Goal: Complete application form

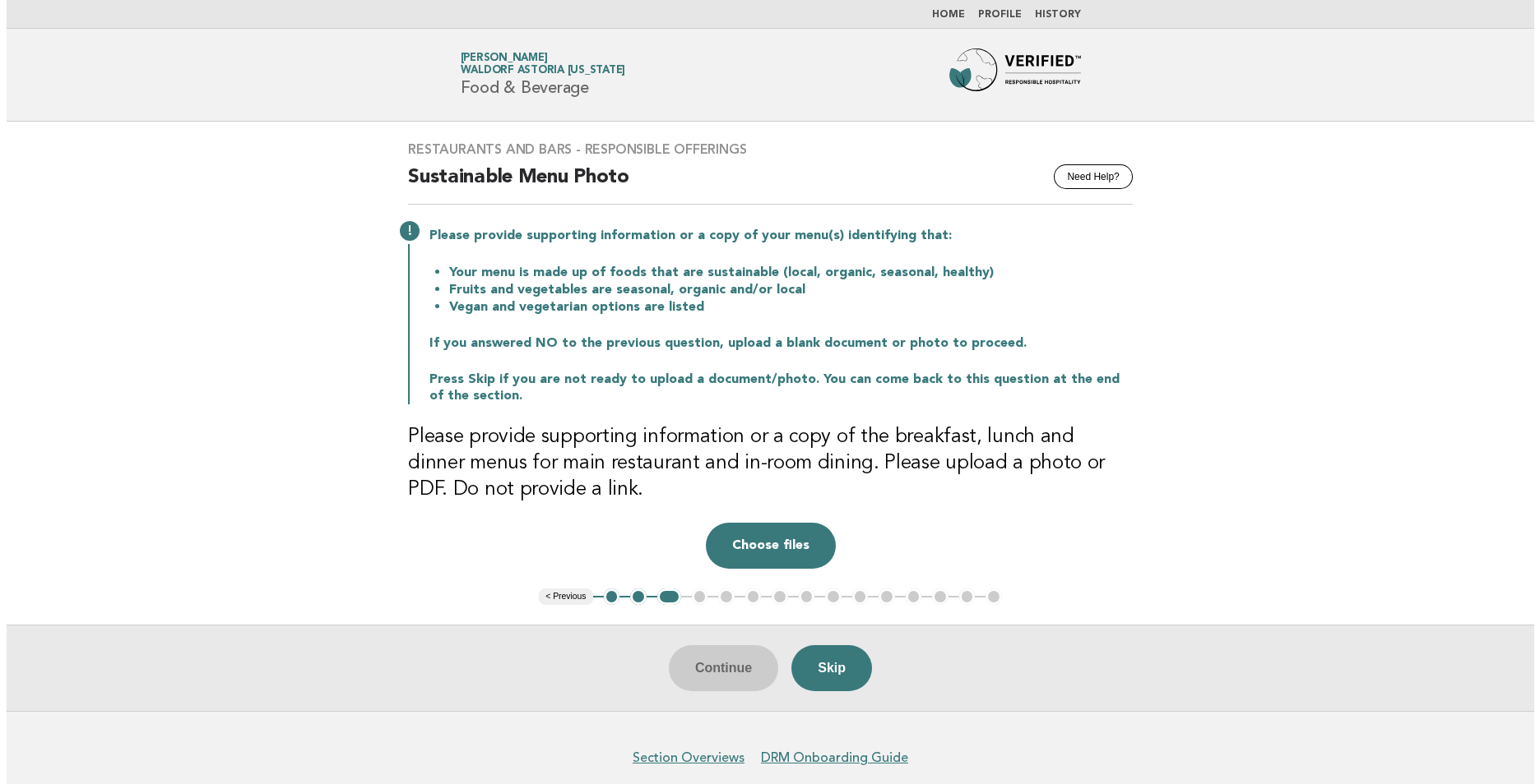
scroll to position [70, 0]
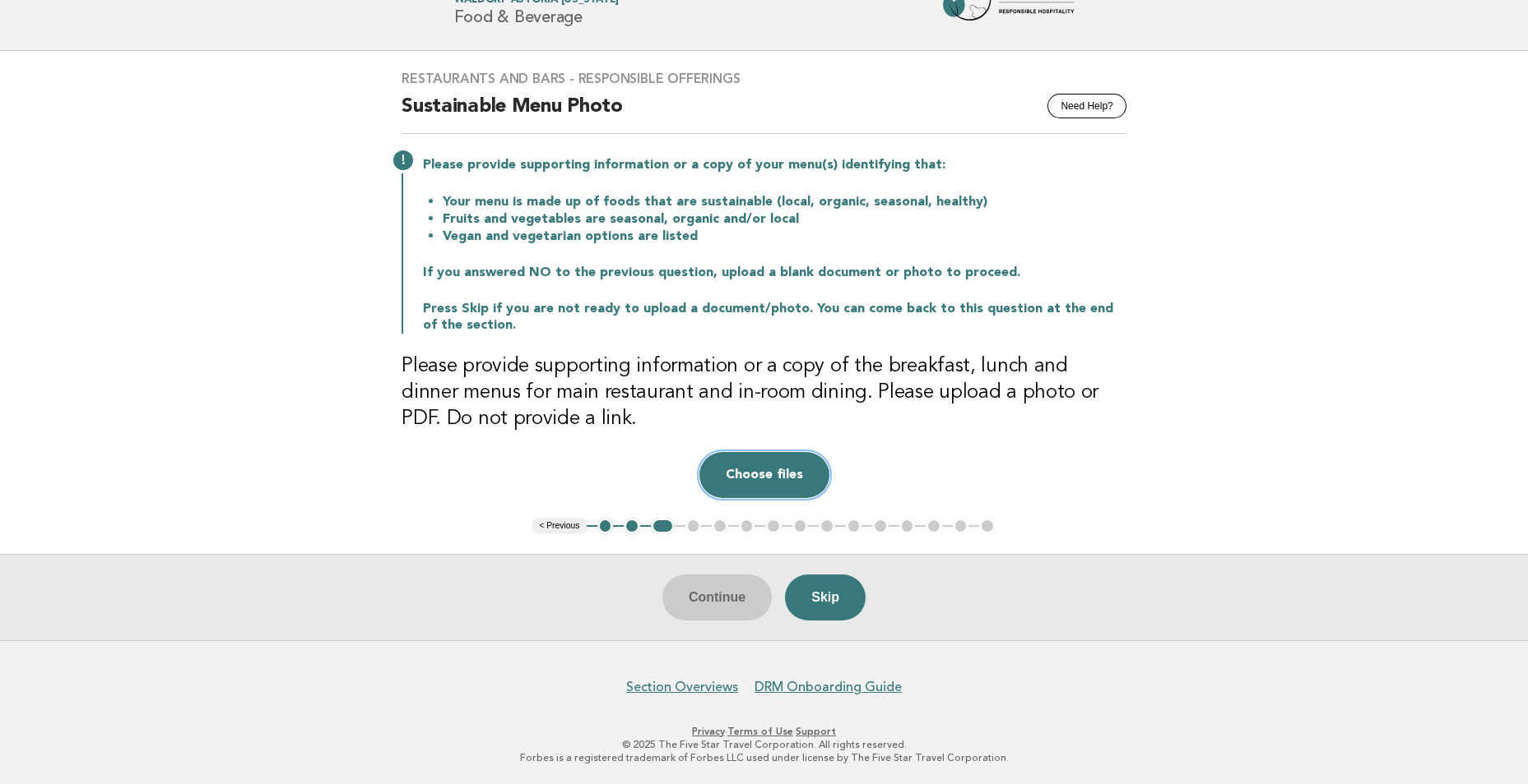
click at [745, 470] on button "Choose files" at bounding box center [764, 475] width 130 height 47
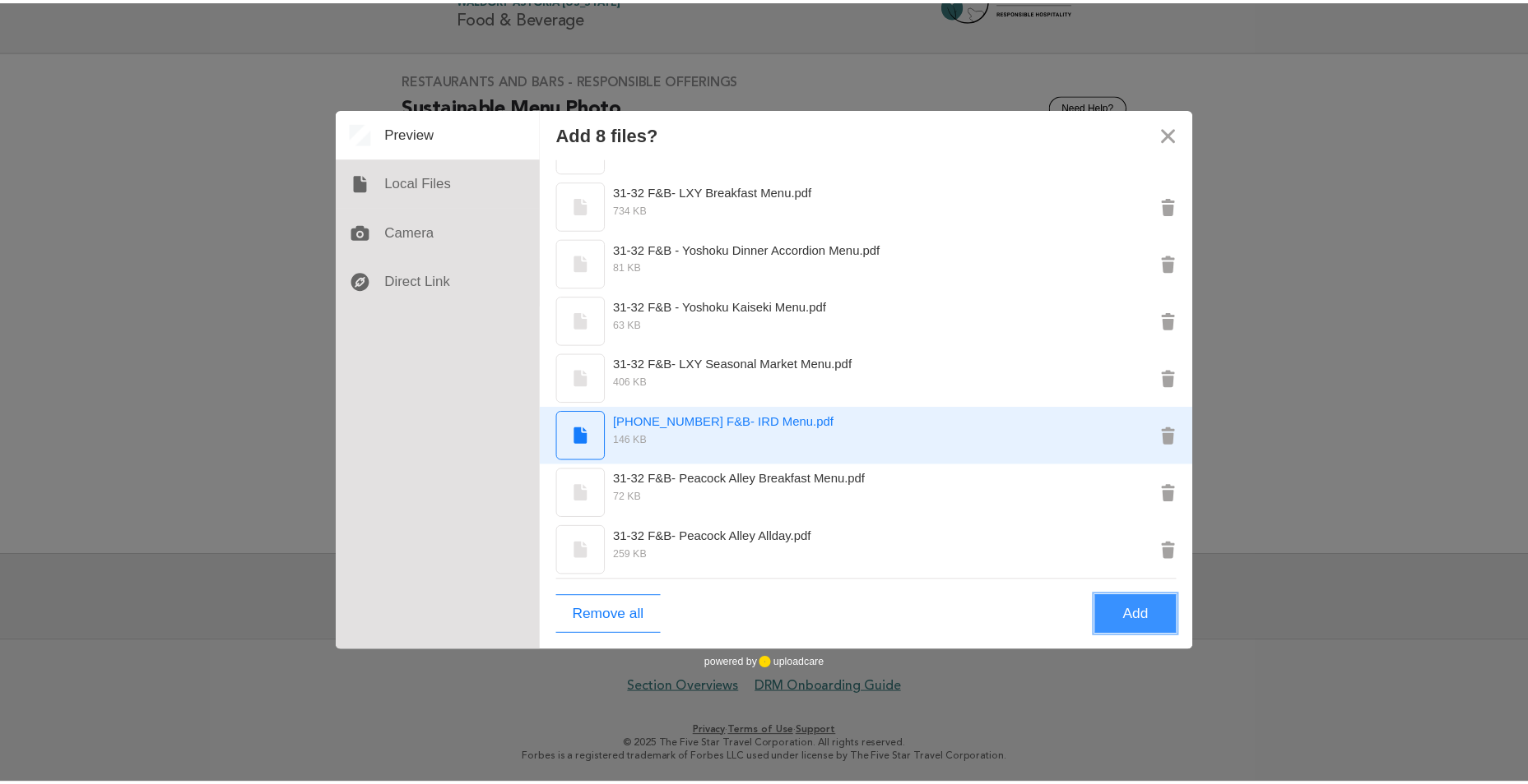
scroll to position [0, 0]
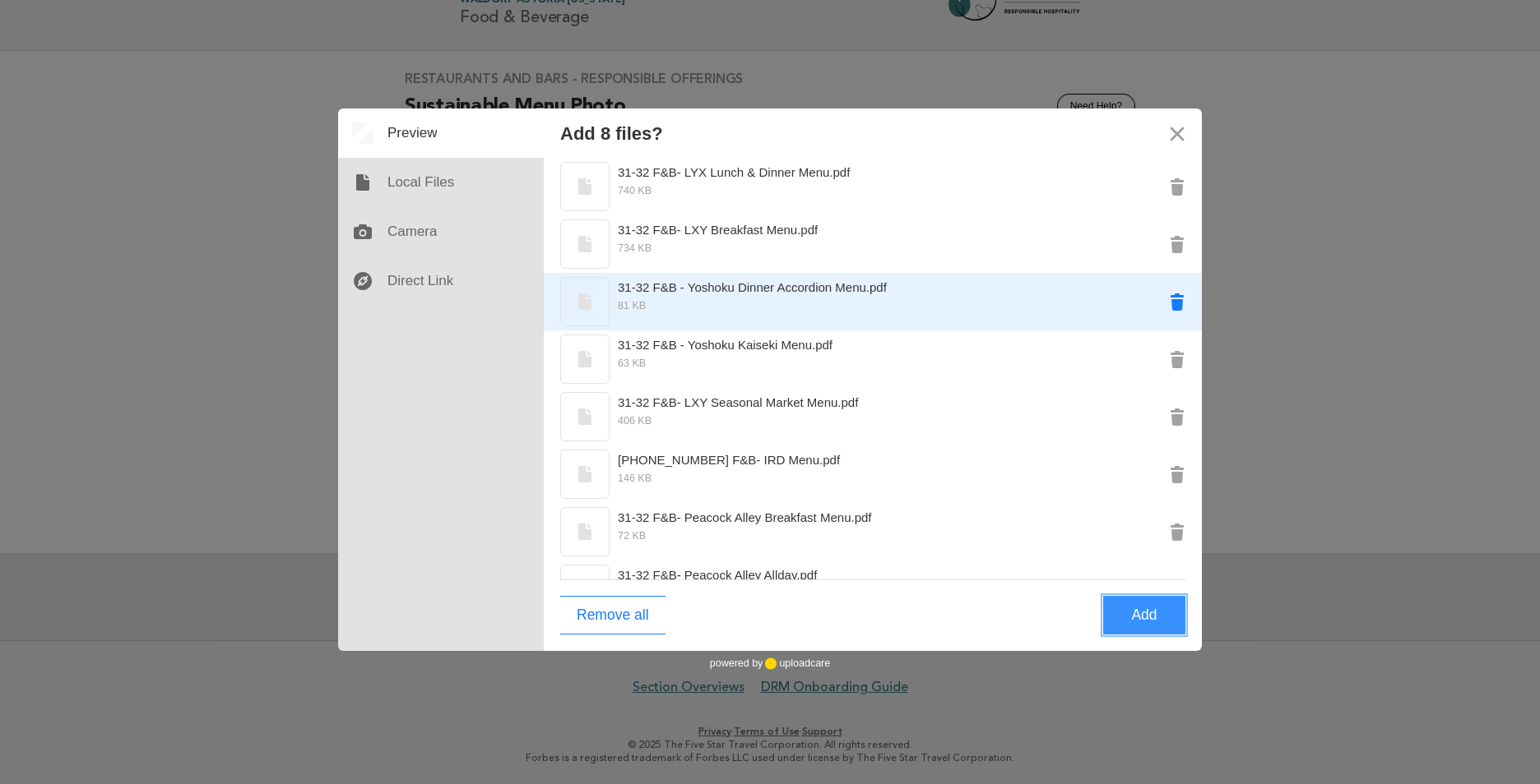
click at [1165, 305] on button "Remove 31-32 F&B - Yoshoku Dinner Accordion Menu.pdf" at bounding box center [1177, 302] width 49 height 49
click at [1180, 300] on button "Remove 31-32 F&B - Yoshoku Kaiseki Menu.pdf" at bounding box center [1177, 302] width 49 height 49
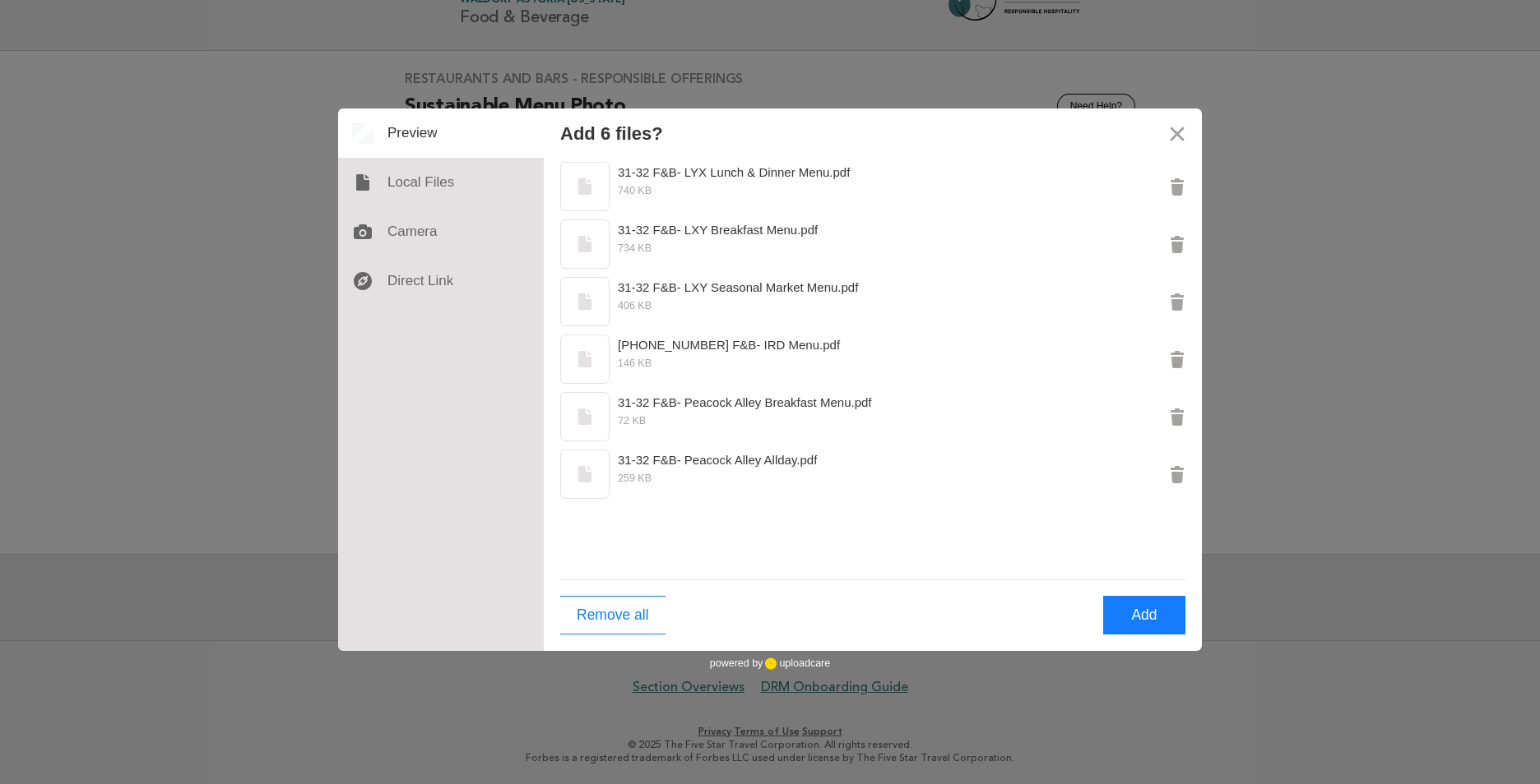
drag, startPoint x: 995, startPoint y: 126, endPoint x: 727, endPoint y: 124, distance: 268.0
click at [727, 124] on div "Add 6 files?" at bounding box center [873, 133] width 658 height 49
click at [1155, 619] on button "Add" at bounding box center [1144, 615] width 83 height 39
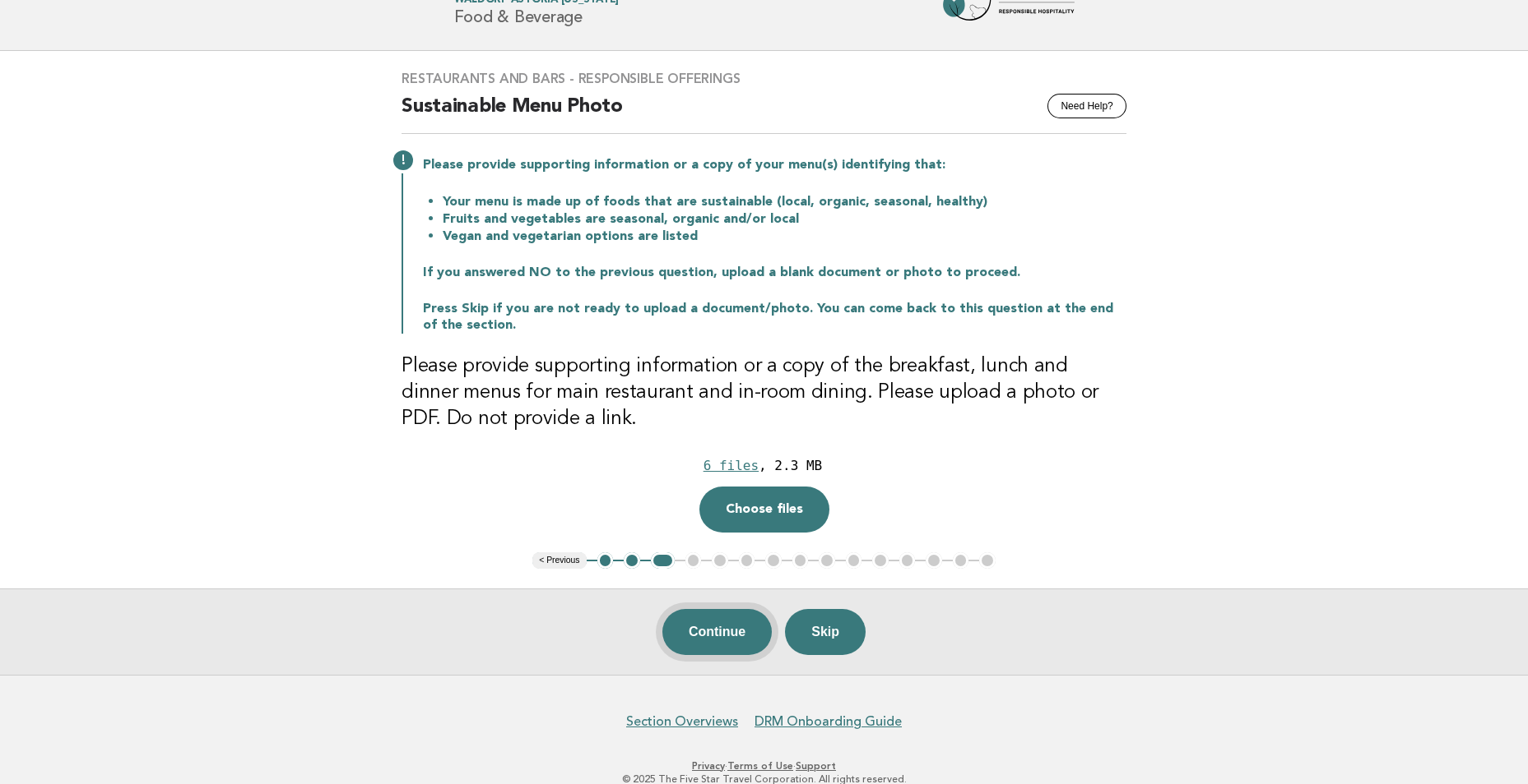
click at [712, 630] on button "Continue" at bounding box center [716, 632] width 109 height 47
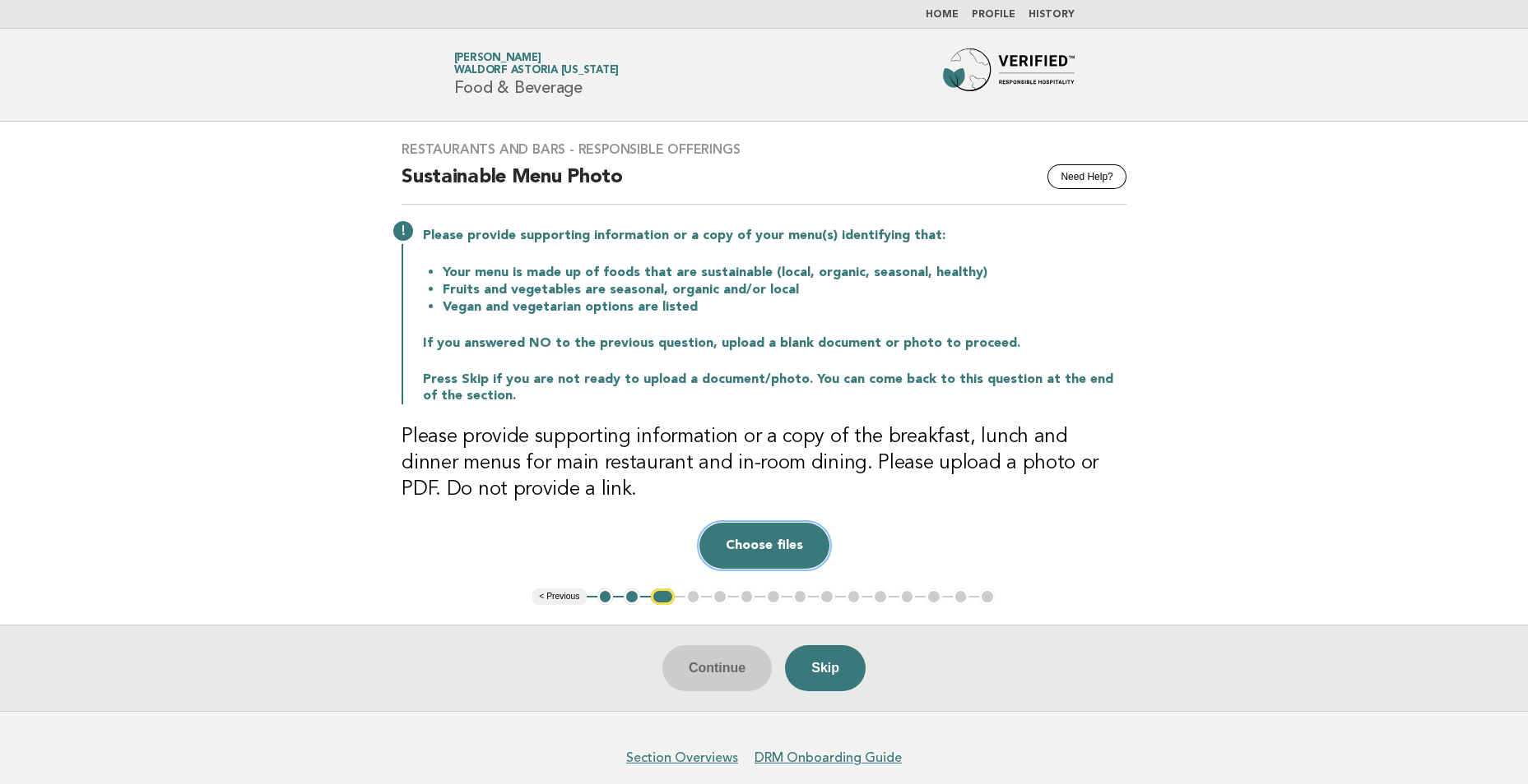
click at [742, 556] on button "Choose files" at bounding box center [764, 546] width 130 height 47
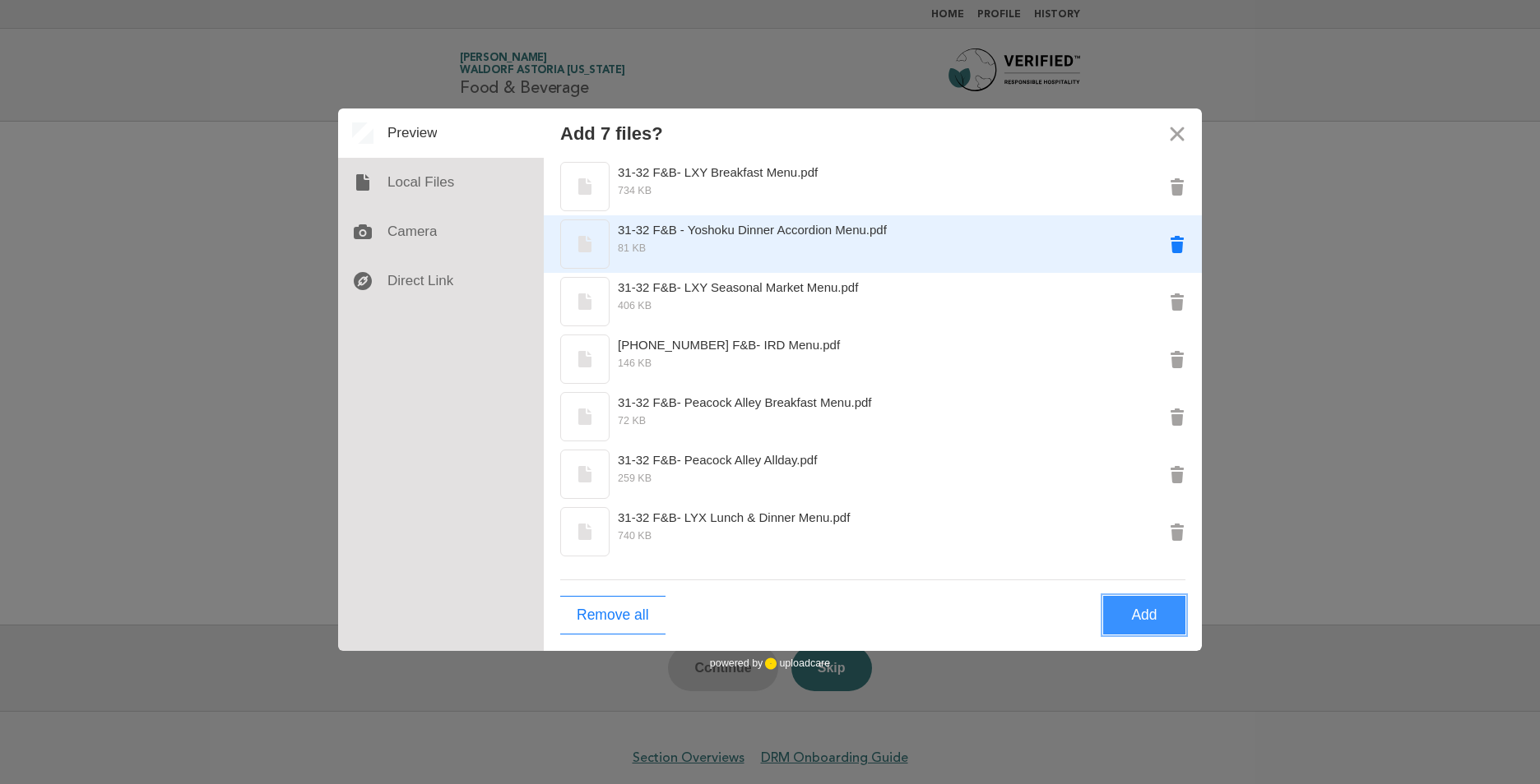
click at [1183, 247] on button "Remove 31-32 F&B - Yoshoku Dinner Accordion Menu.pdf" at bounding box center [1177, 244] width 49 height 49
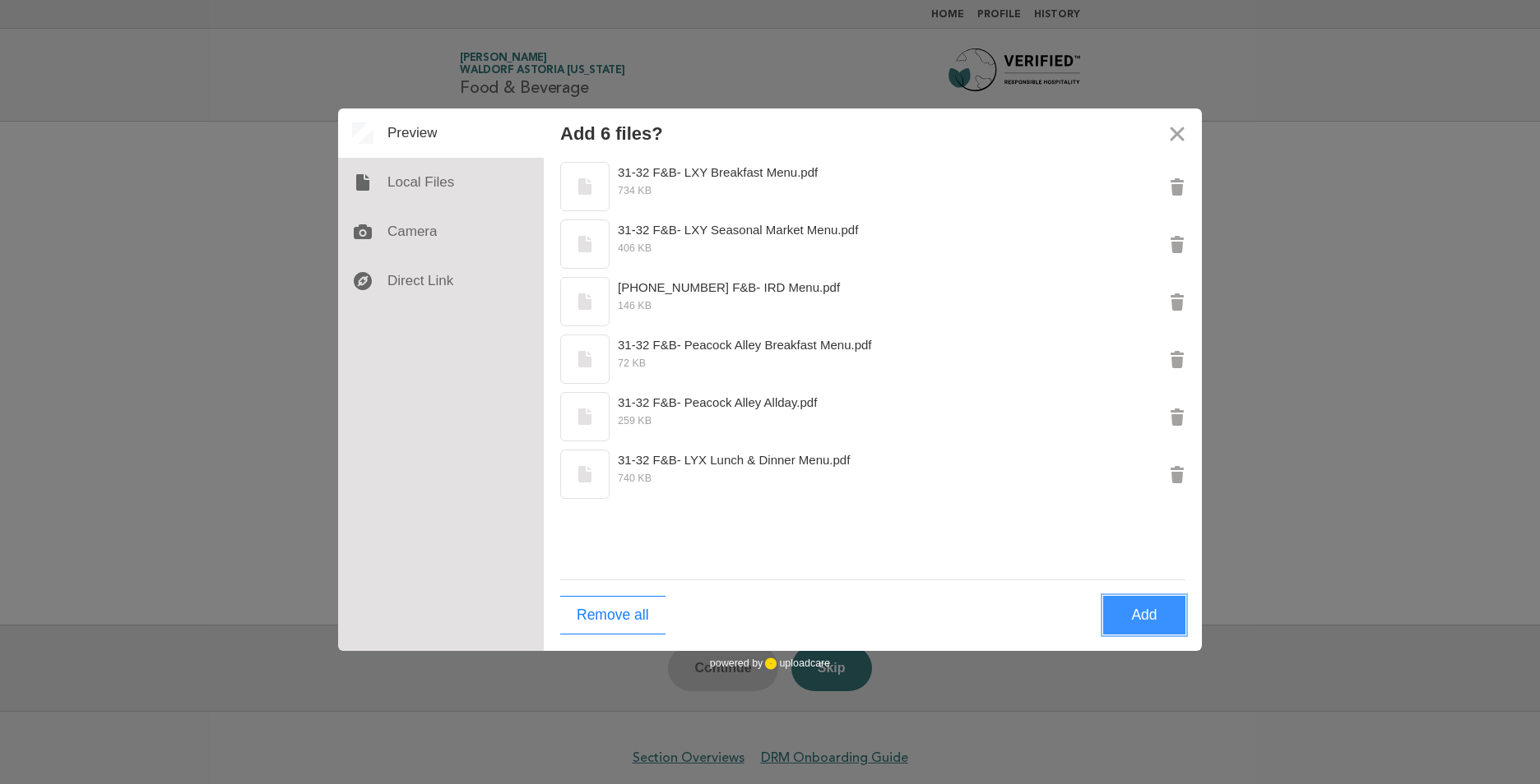
click at [1143, 623] on button "Add" at bounding box center [1144, 615] width 83 height 39
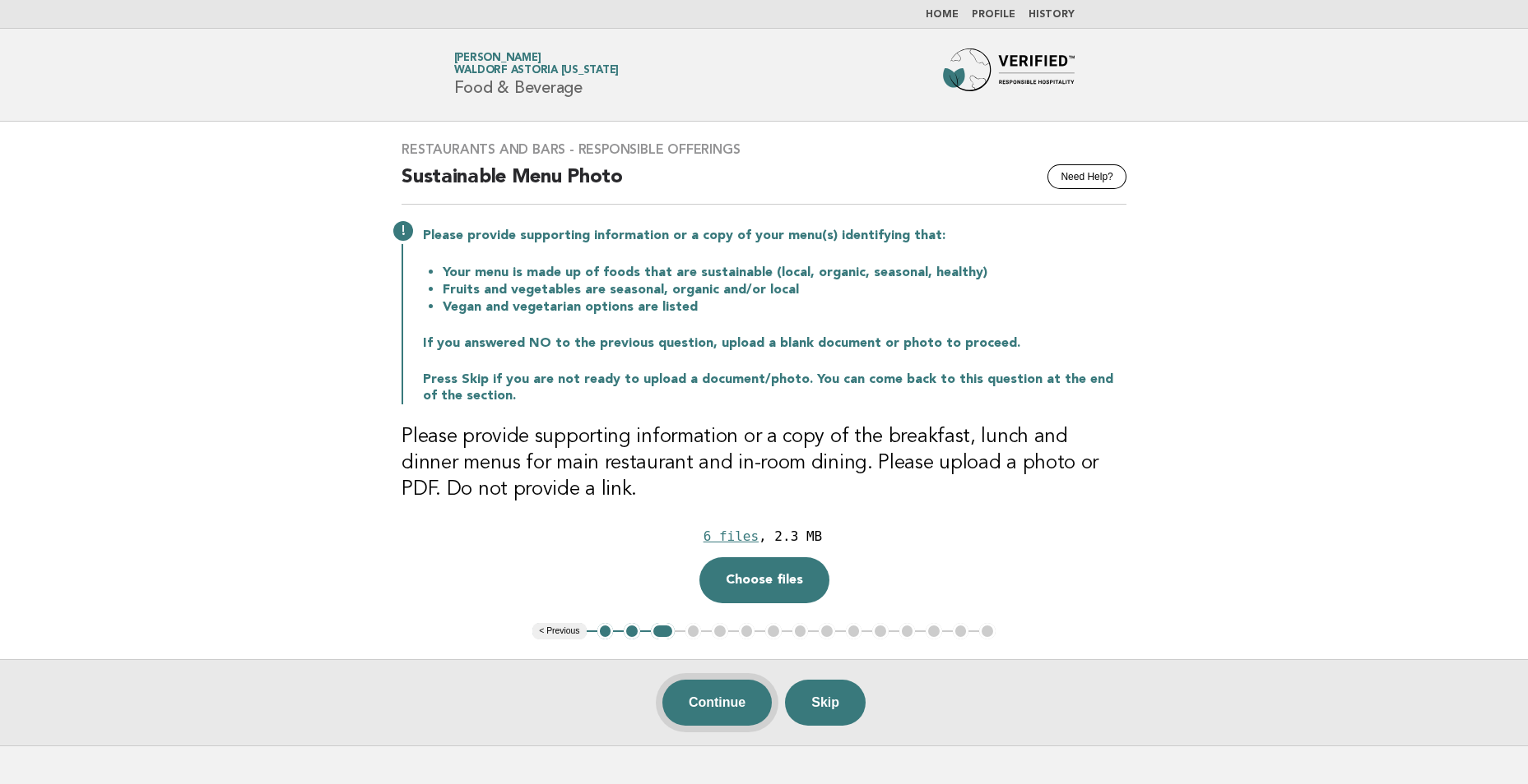
click at [707, 710] on button "Continue" at bounding box center [716, 702] width 109 height 47
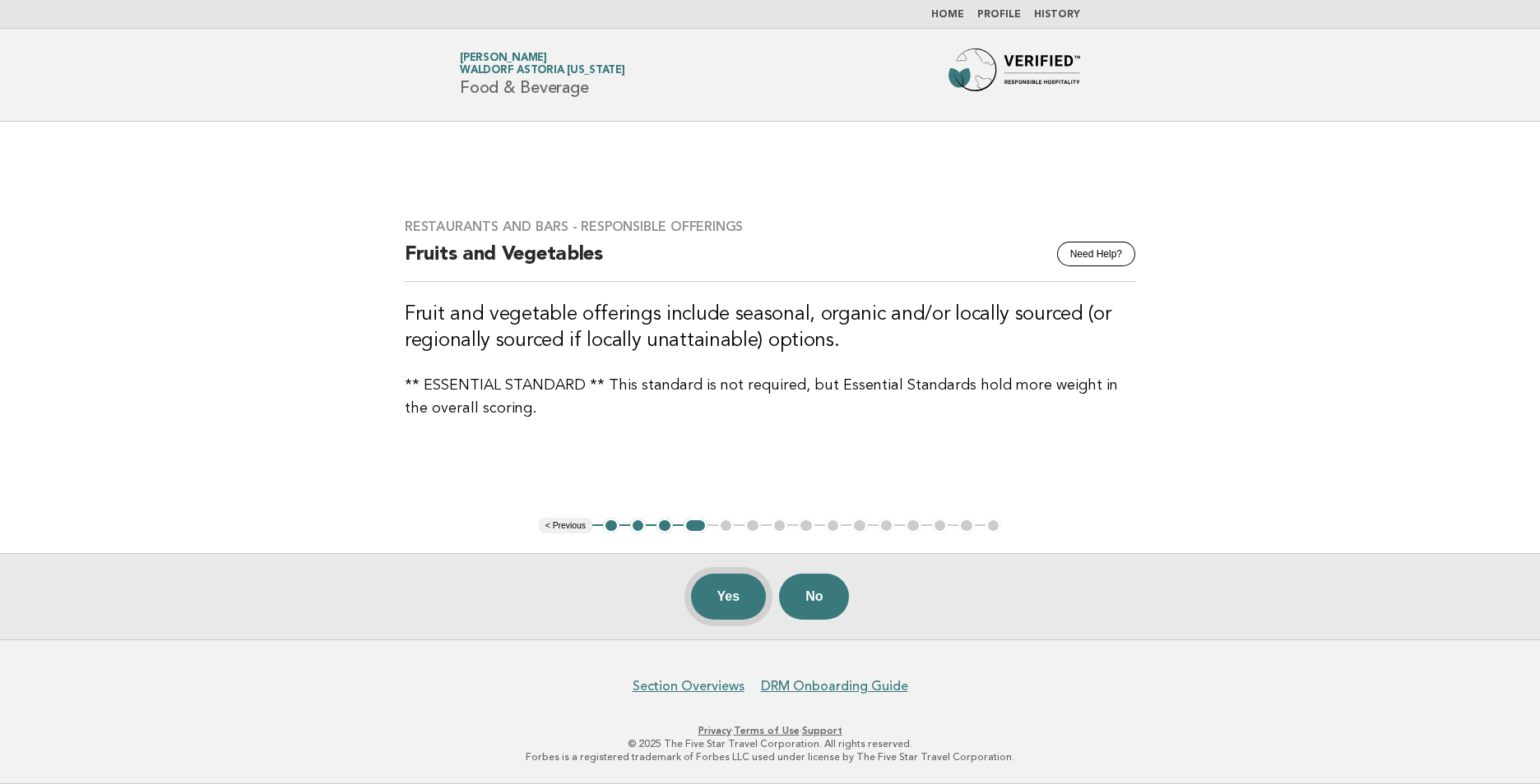
click at [723, 604] on button "Yes" at bounding box center [729, 597] width 76 height 47
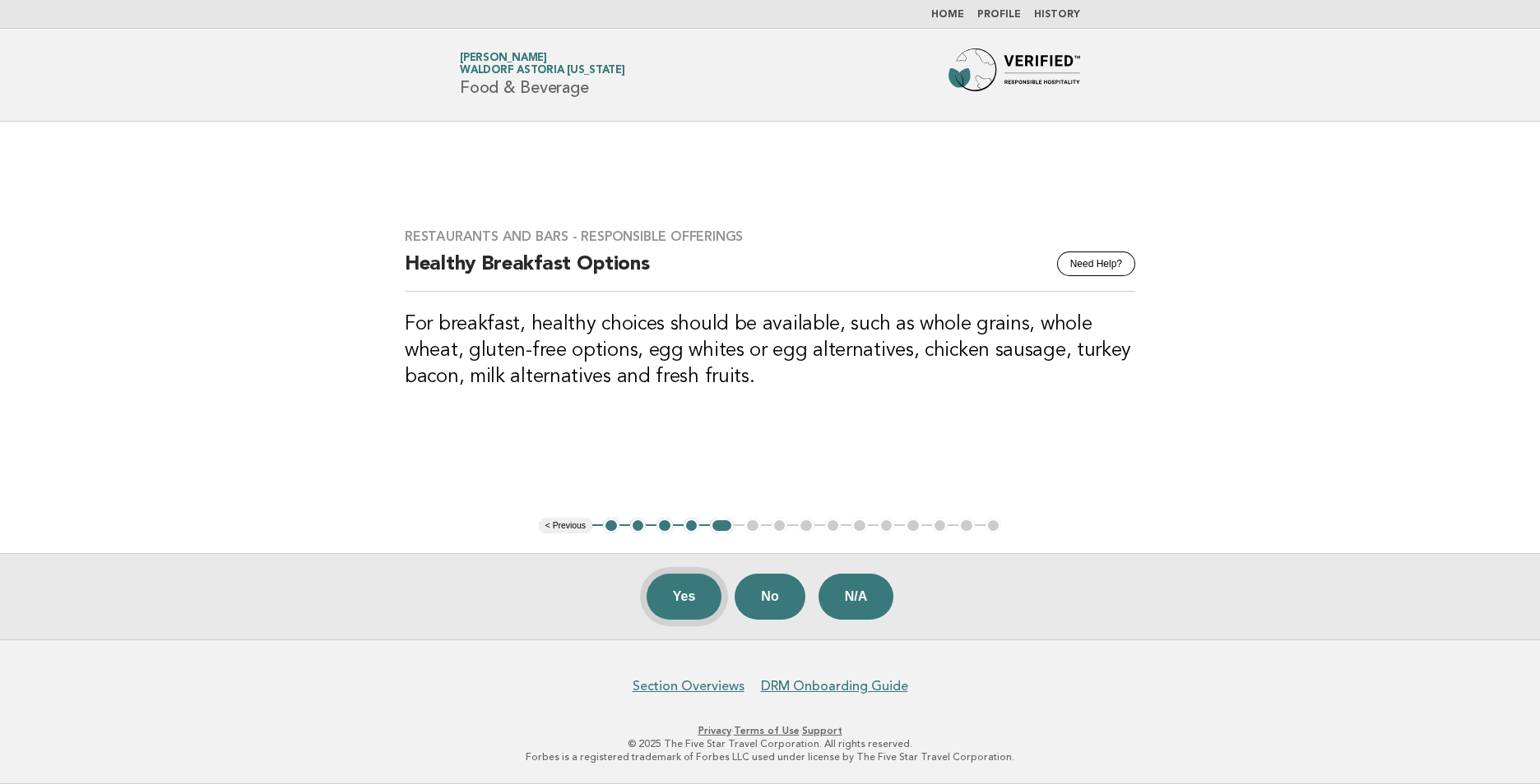
click at [686, 599] on button "Yes" at bounding box center [685, 597] width 76 height 47
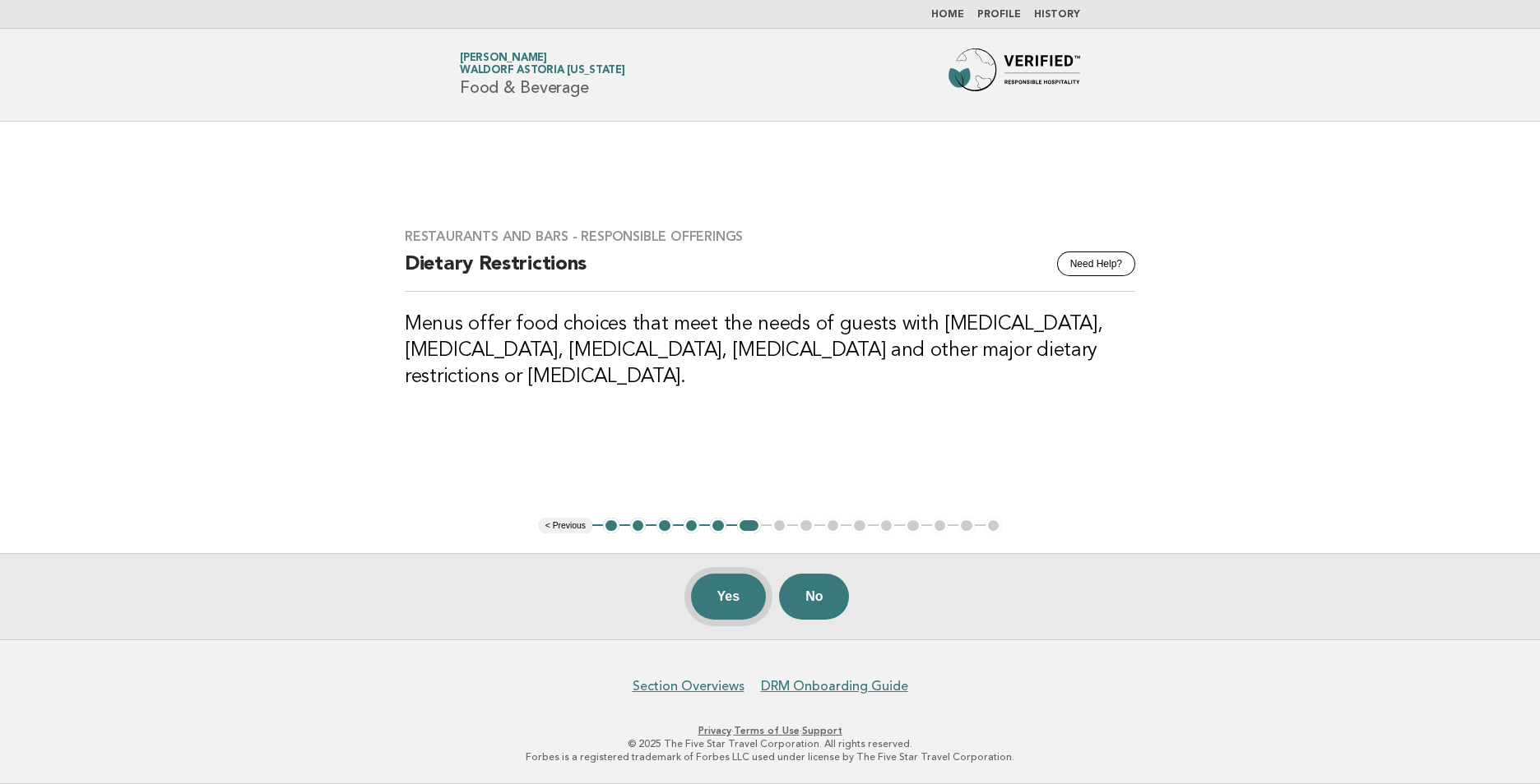
click at [723, 595] on button "Yes" at bounding box center [729, 597] width 76 height 47
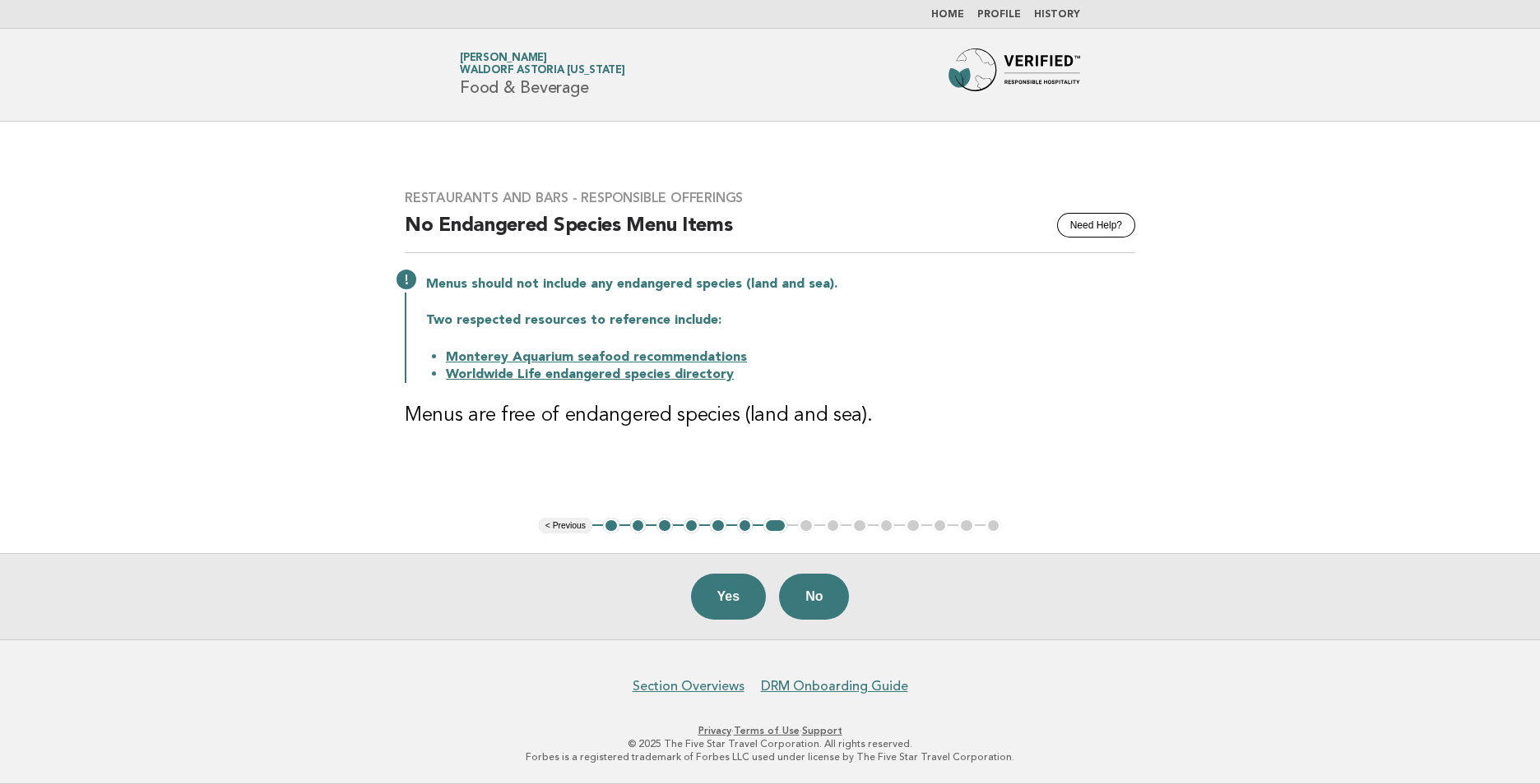
click at [723, 595] on button "Yes" at bounding box center [729, 597] width 76 height 47
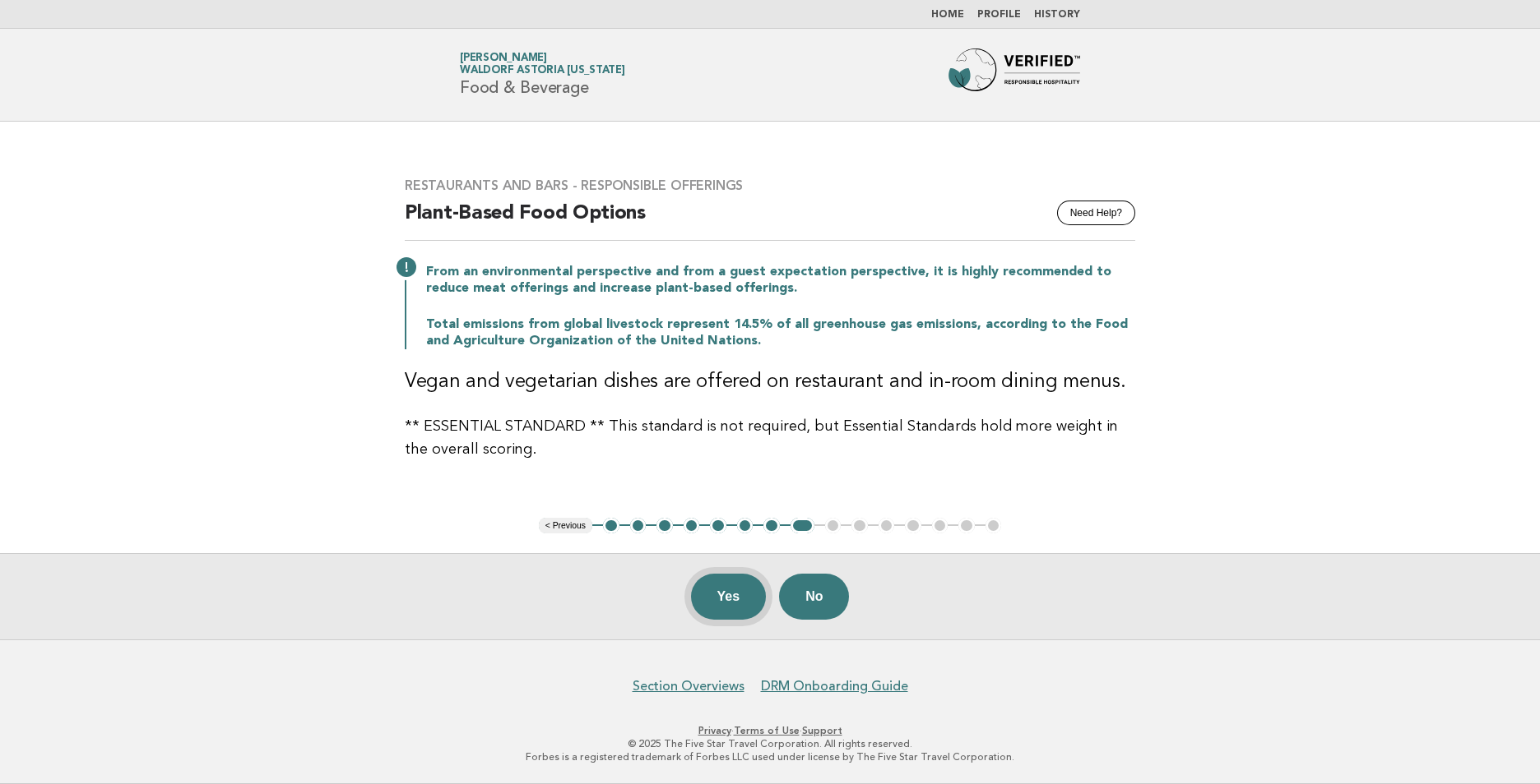
click at [727, 592] on button "Yes" at bounding box center [729, 597] width 76 height 47
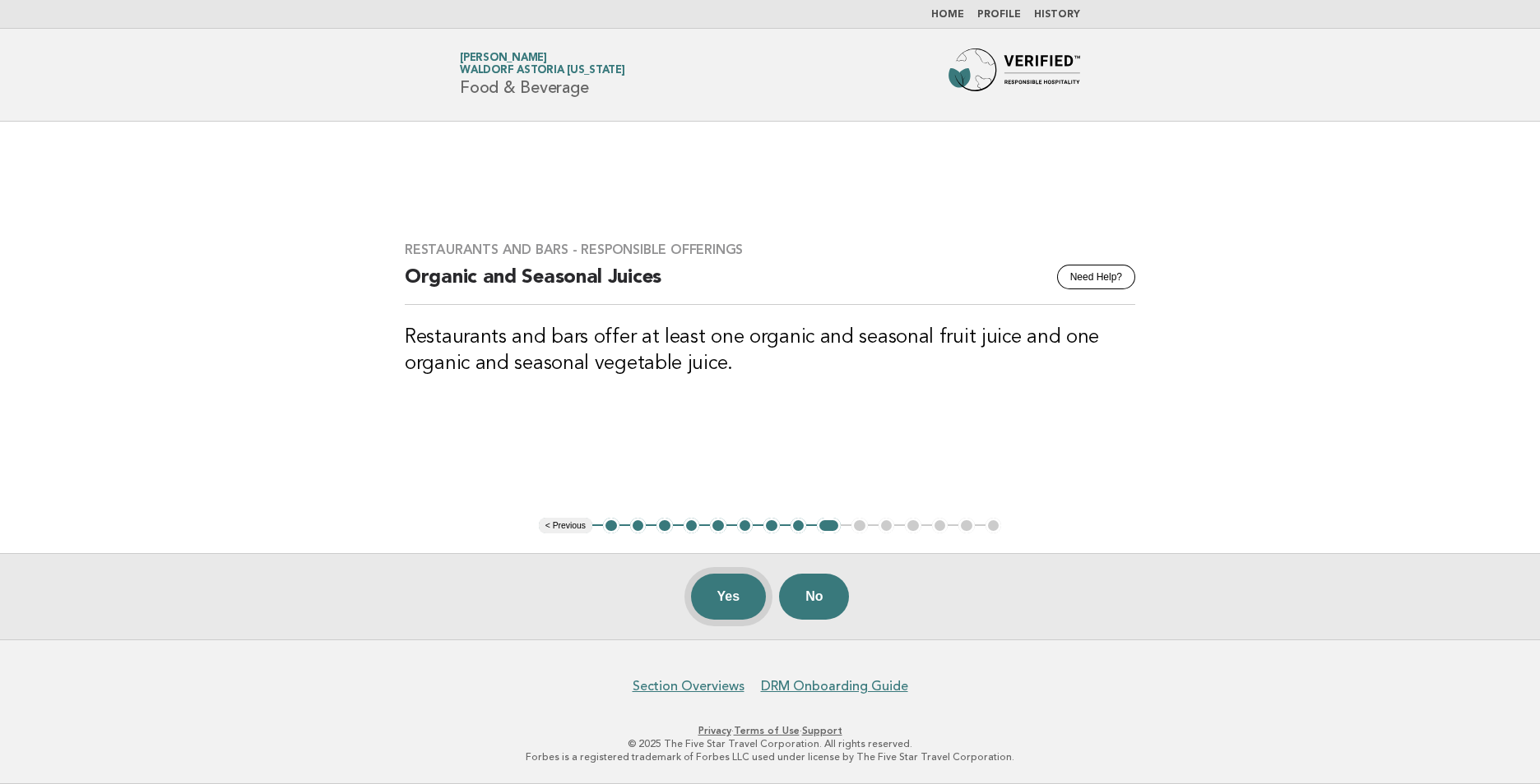
click at [735, 600] on button "Yes" at bounding box center [729, 597] width 76 height 47
